Goal: Check status: Check status

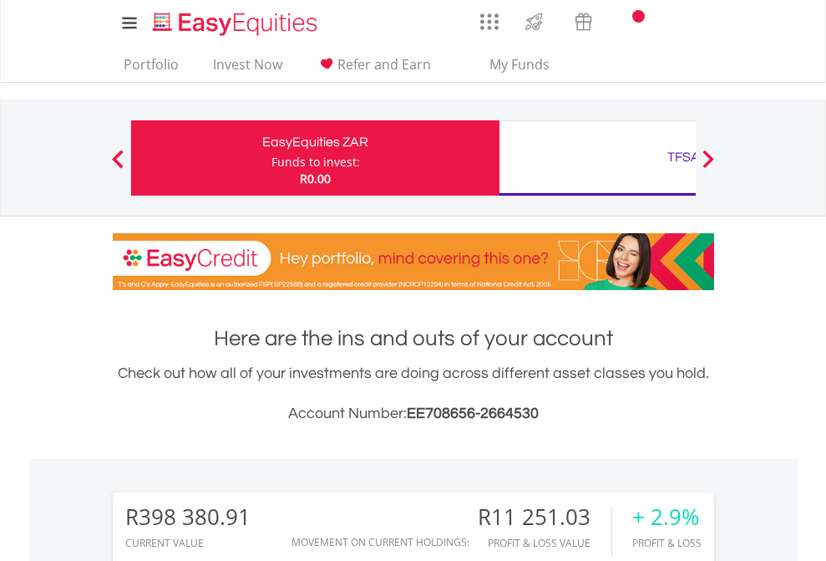
scroll to position [160, 262]
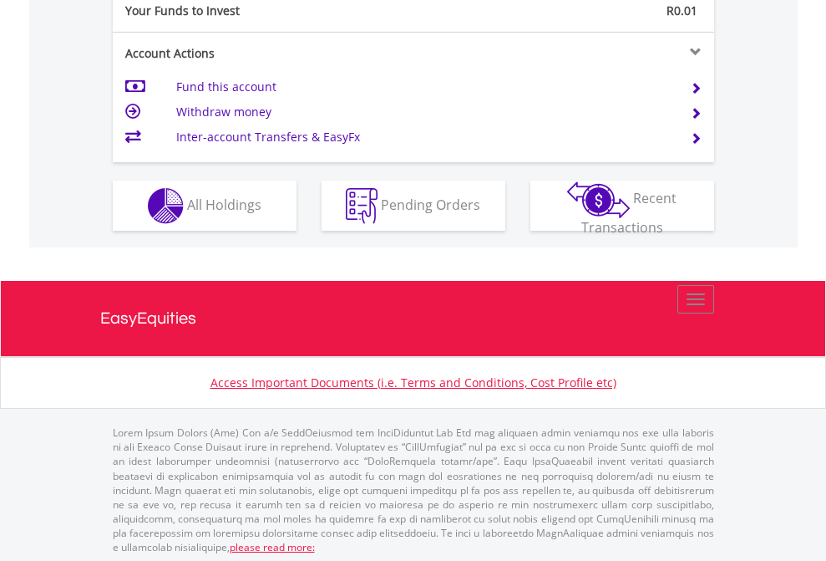
scroll to position [1668, 0]
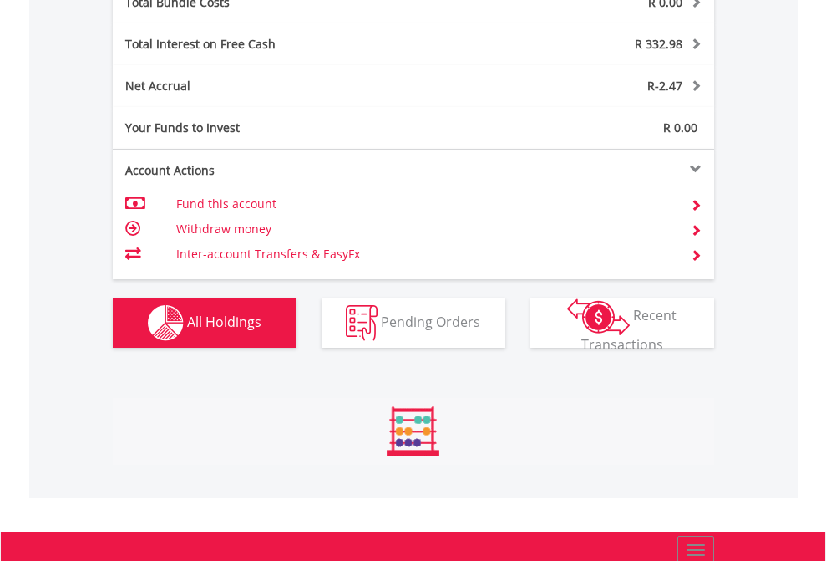
scroll to position [160, 262]
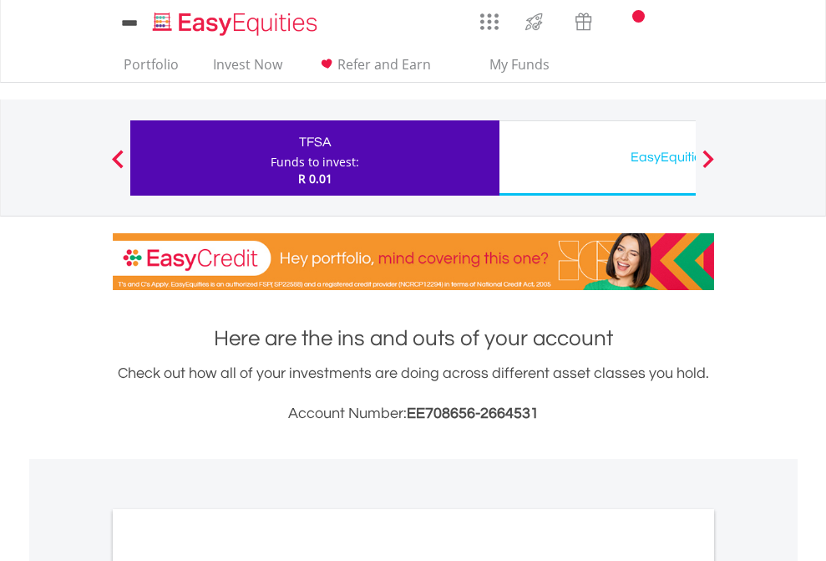
scroll to position [1004, 0]
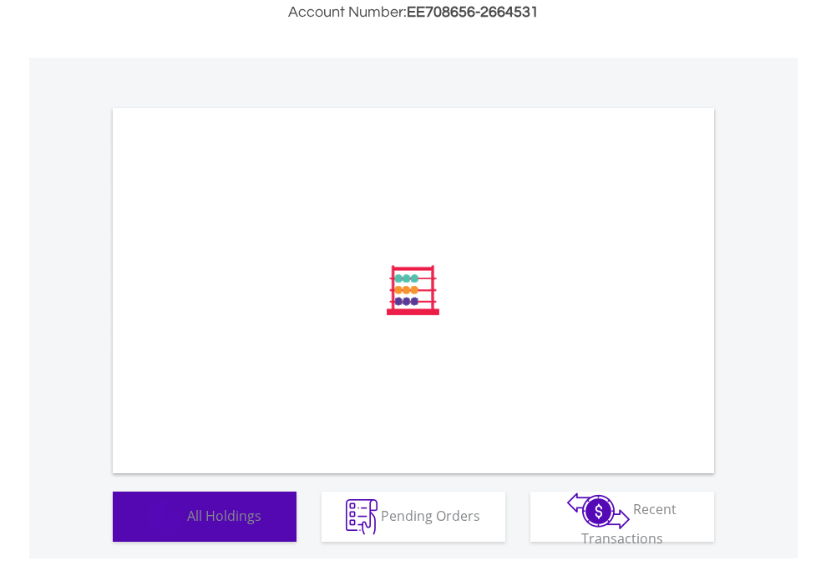
click at [187, 524] on span "All Holdings" at bounding box center [224, 514] width 74 height 18
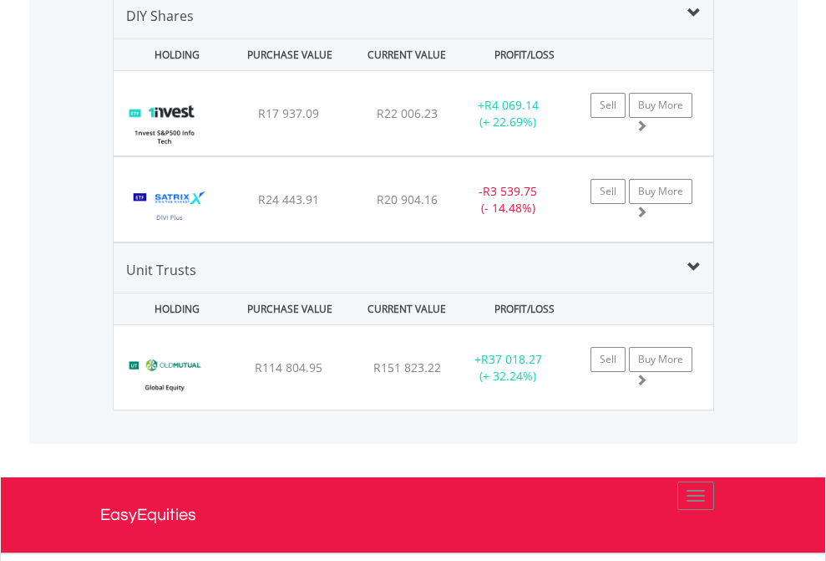
scroll to position [1615, 0]
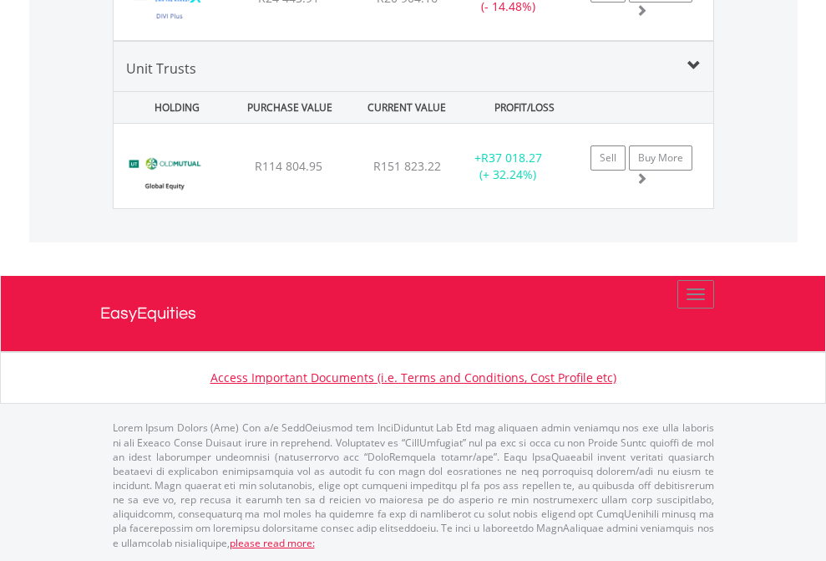
scroll to position [120, 0]
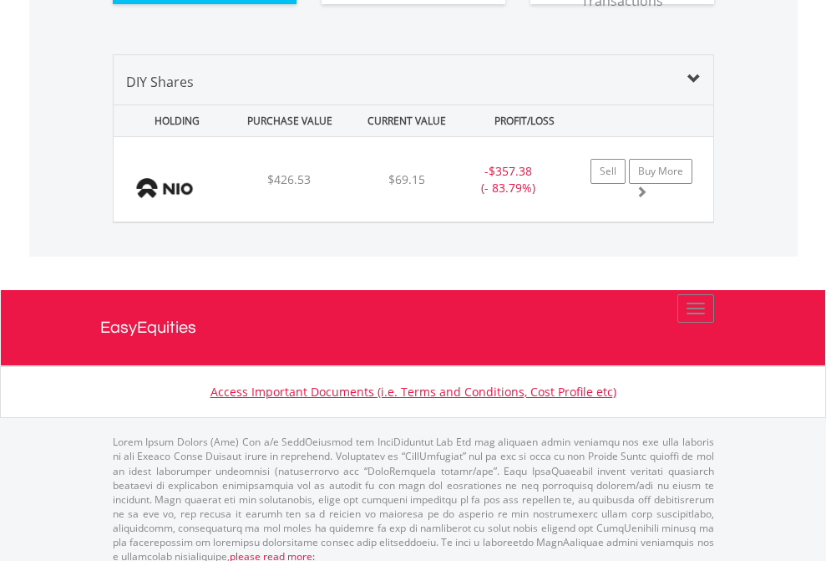
scroll to position [1858, 0]
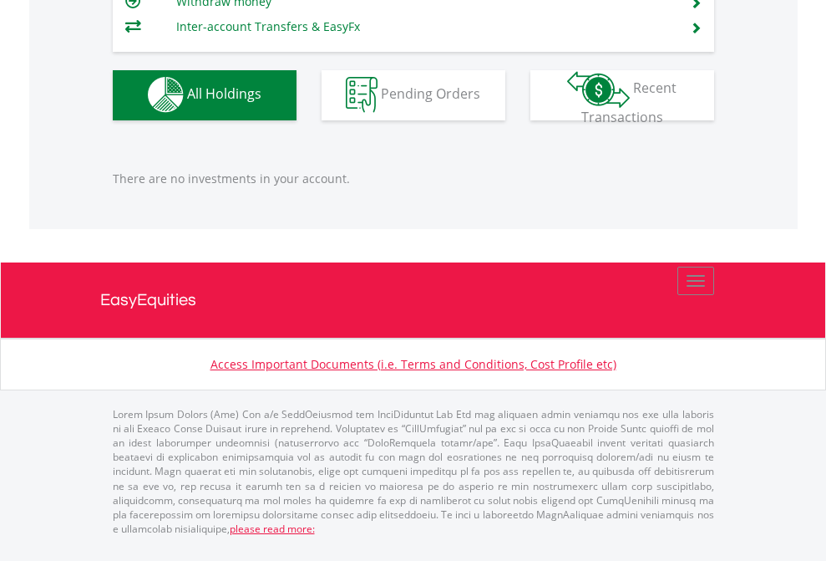
scroll to position [160, 262]
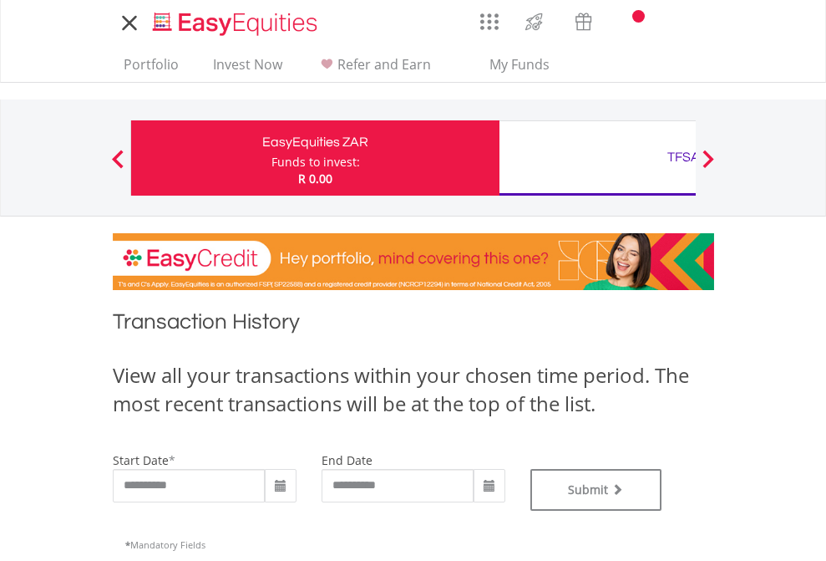
type input "**********"
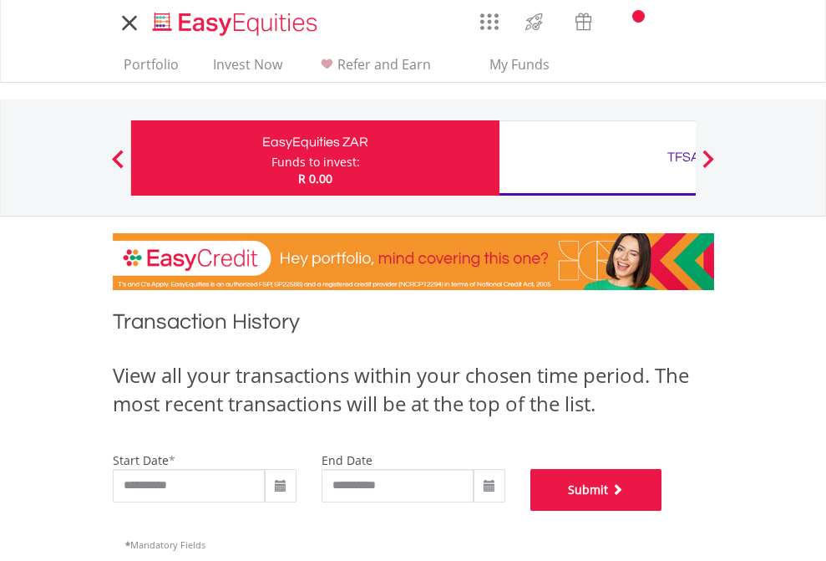
click at [662, 510] on button "Submit" at bounding box center [596, 490] width 132 height 42
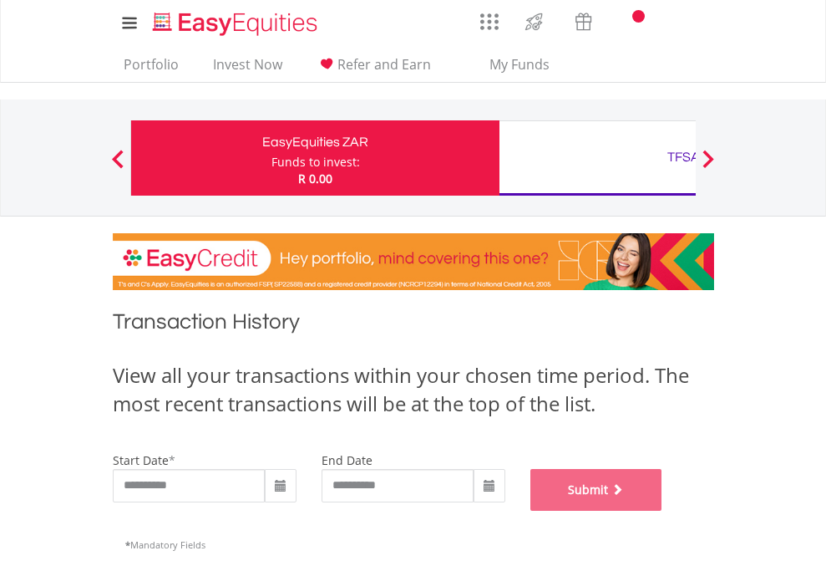
scroll to position [677, 0]
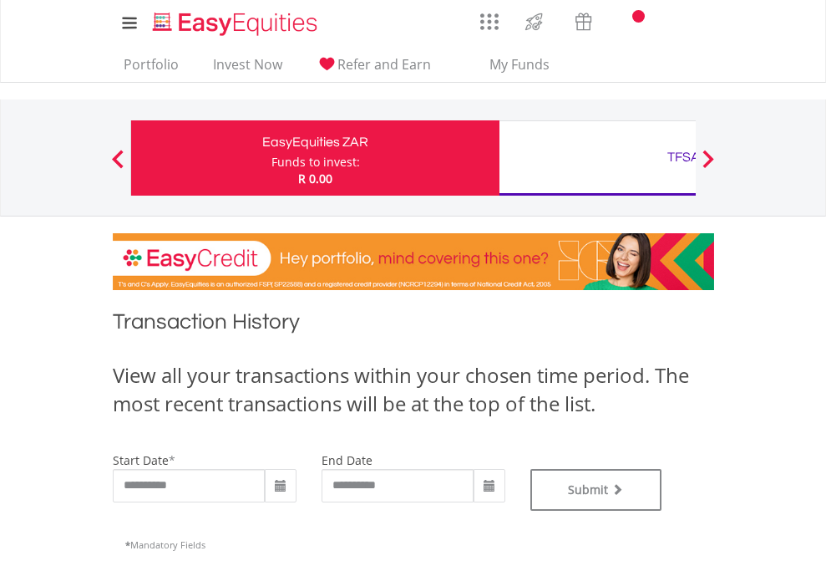
click at [597, 158] on div "TFSA" at bounding box center [684, 156] width 348 height 23
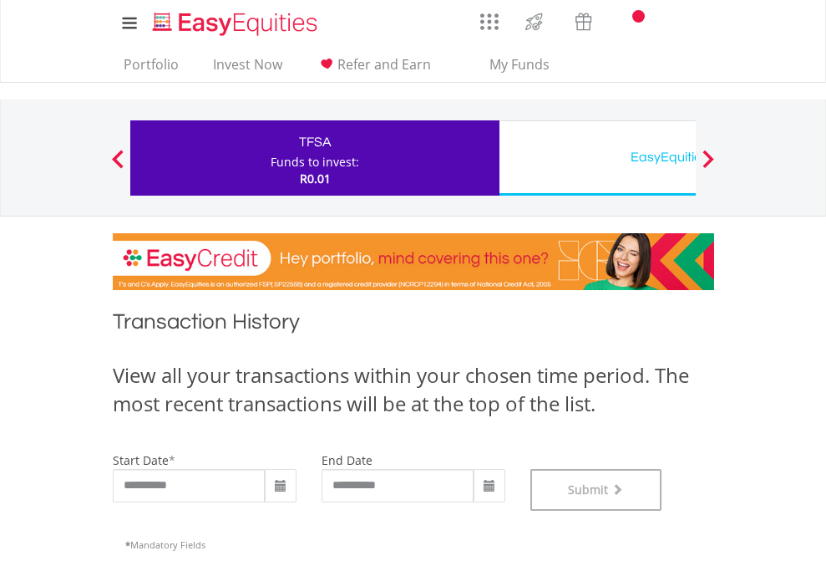
scroll to position [677, 0]
click at [597, 158] on div "EasyEquities USD" at bounding box center [684, 156] width 348 height 23
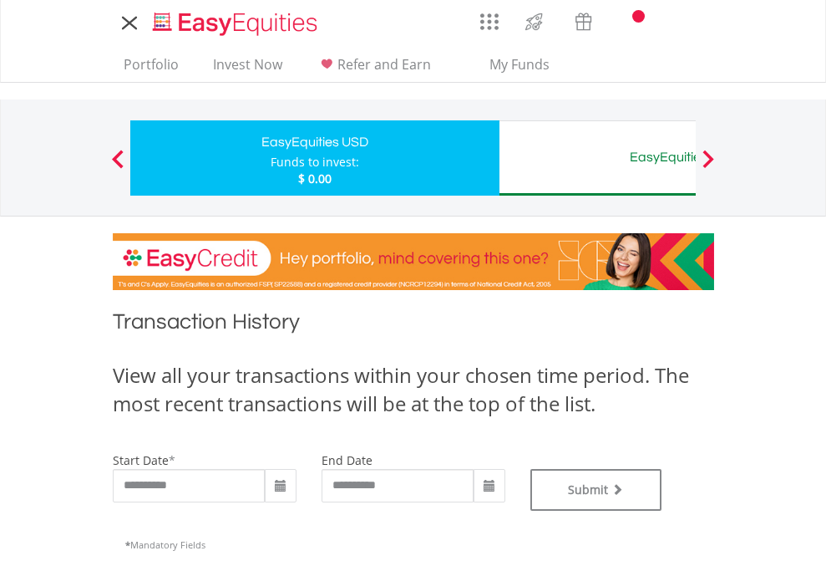
type input "**********"
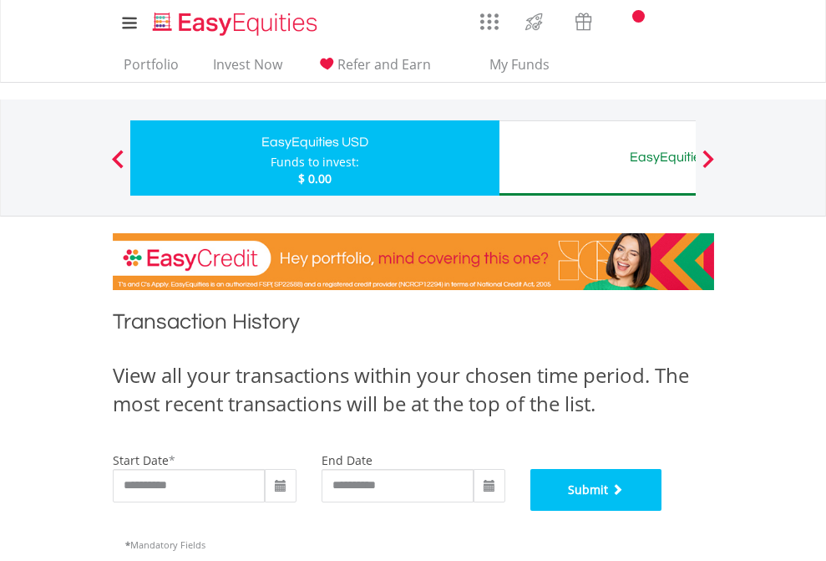
click at [662, 510] on button "Submit" at bounding box center [596, 490] width 132 height 42
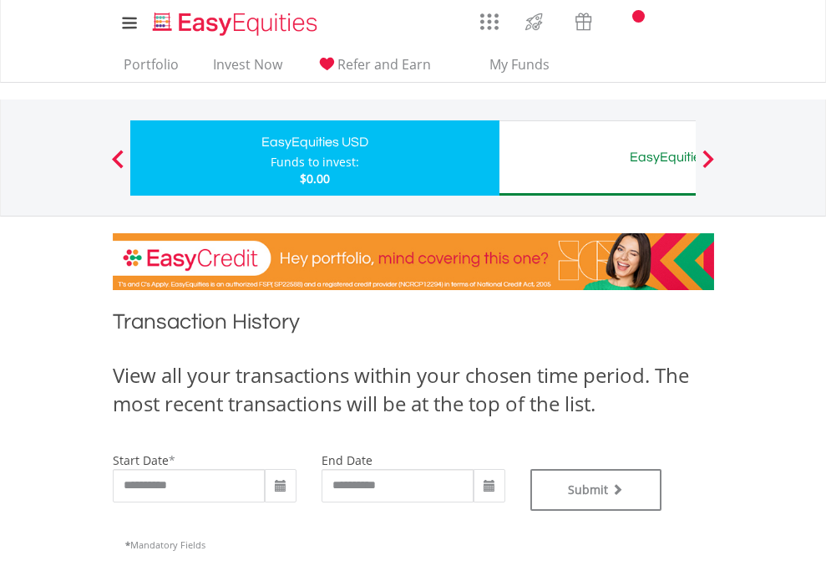
click at [597, 158] on div "EasyEquities AUD" at bounding box center [684, 156] width 348 height 23
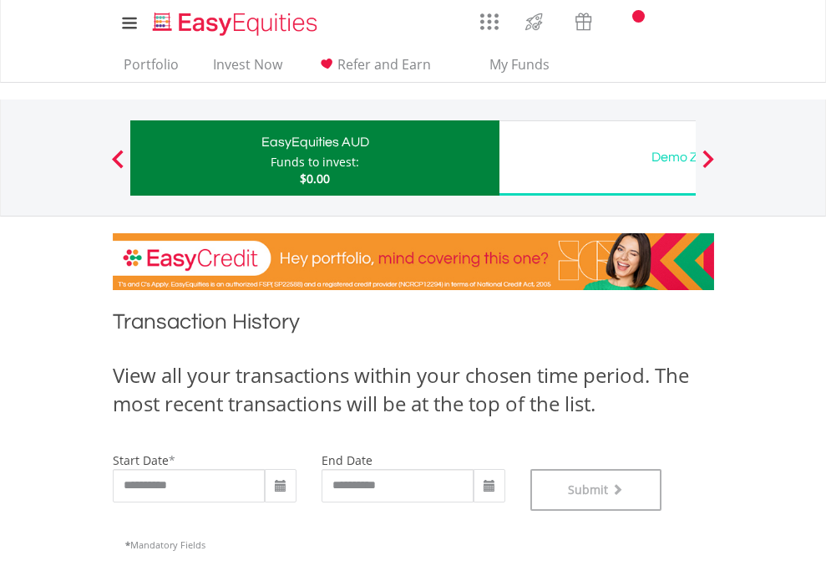
scroll to position [677, 0]
